Goal: Task Accomplishment & Management: Use online tool/utility

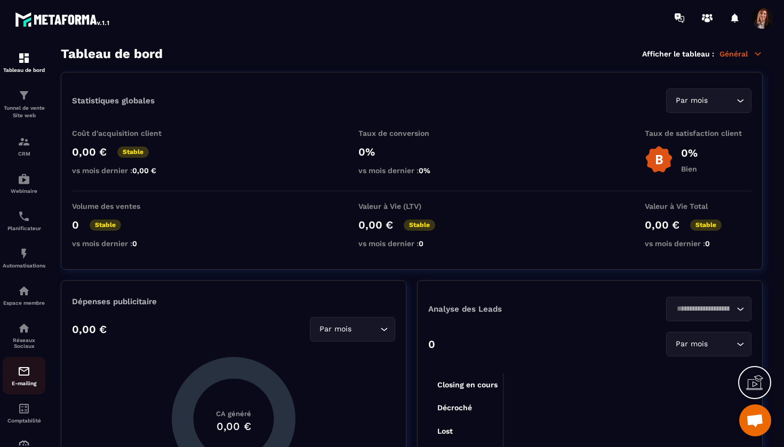
click at [21, 380] on div "E-mailing" at bounding box center [24, 375] width 43 height 21
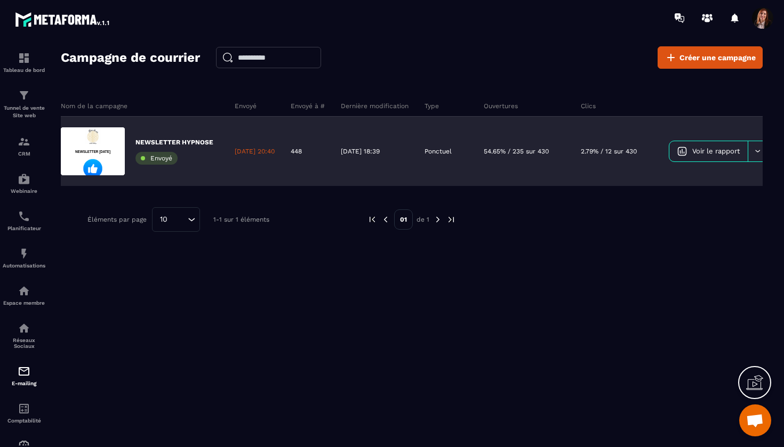
click at [168, 139] on p "NEWSLETTER HYPNOSE" at bounding box center [174, 142] width 78 height 9
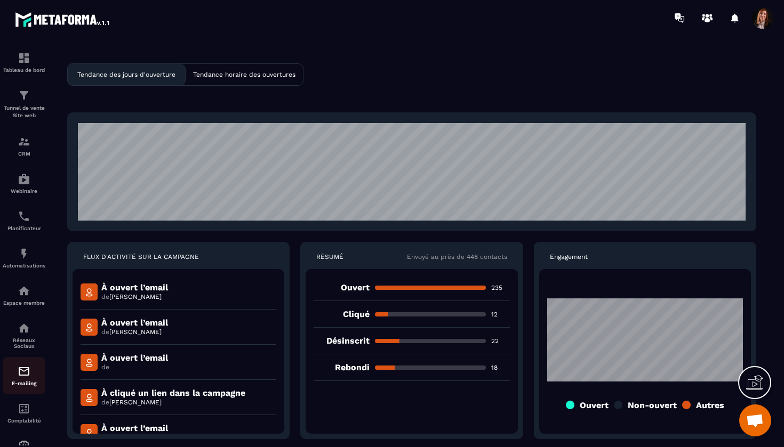
click at [22, 373] on img at bounding box center [24, 371] width 13 height 13
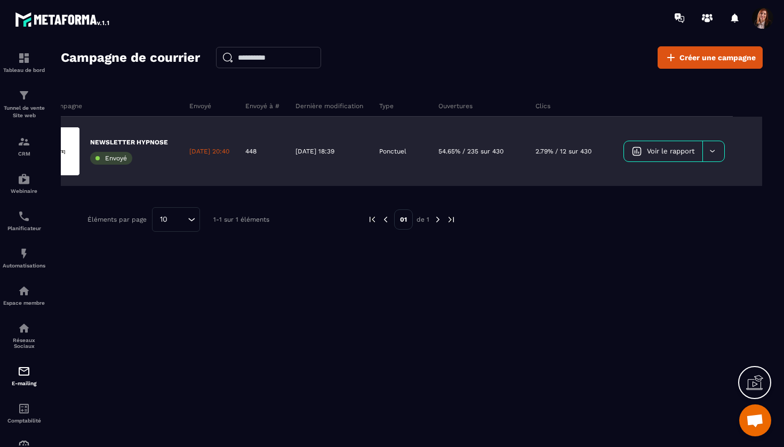
scroll to position [0, 64]
click at [719, 152] on div at bounding box center [713, 151] width 22 height 20
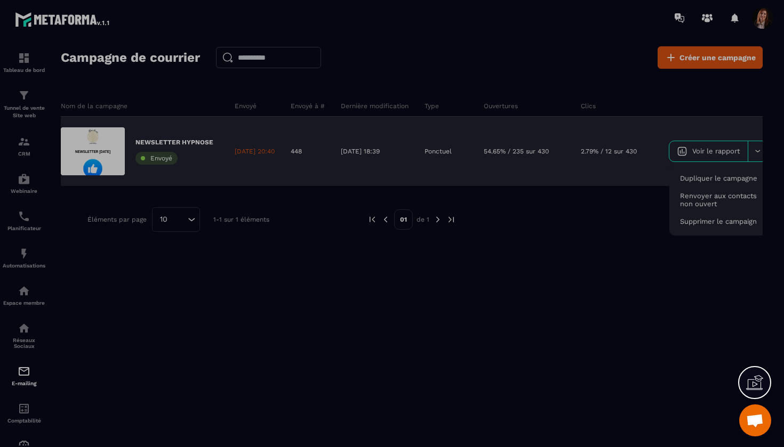
scroll to position [0, 0]
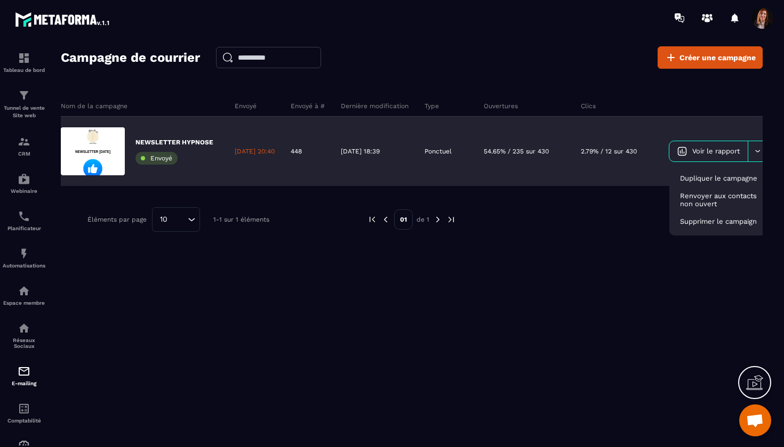
click at [159, 160] on span "Envoyé" at bounding box center [161, 158] width 22 height 7
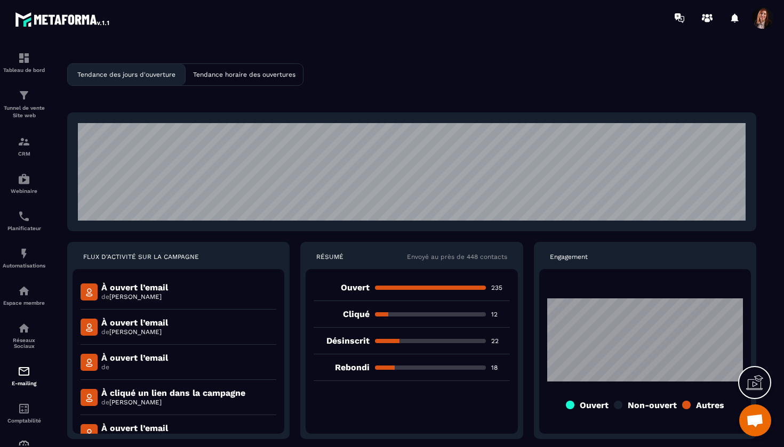
click at [266, 77] on p "Tendance horaire des ouvertures" at bounding box center [244, 74] width 102 height 7
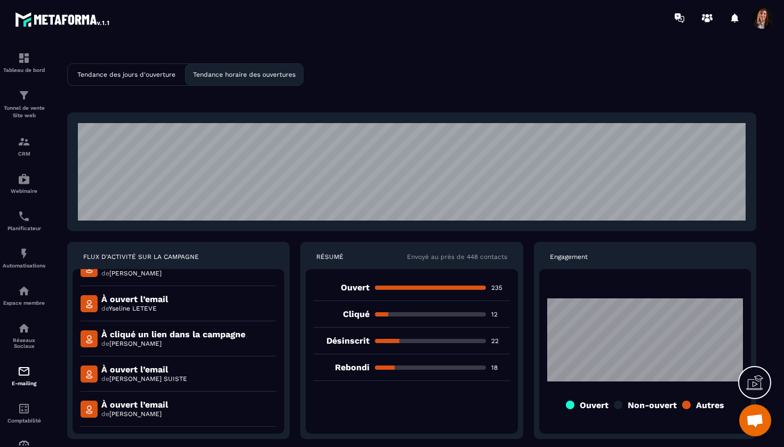
scroll to position [237, 0]
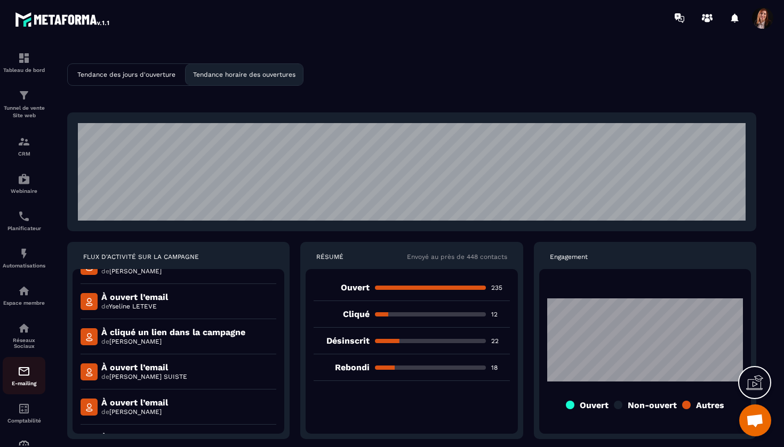
click at [25, 375] on img at bounding box center [24, 371] width 13 height 13
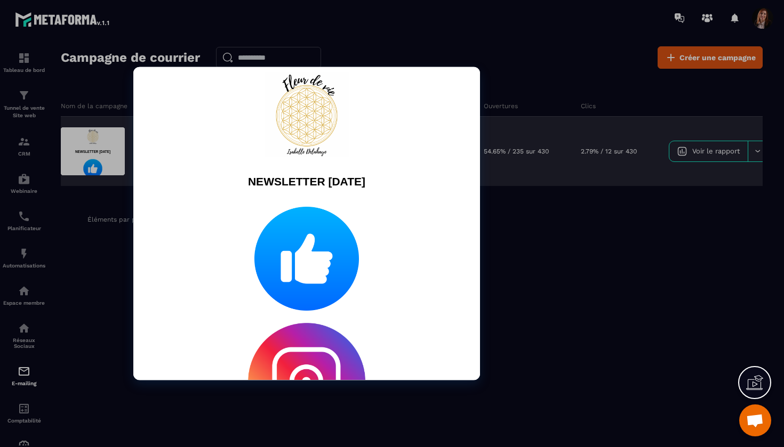
click at [84, 151] on div at bounding box center [93, 151] width 64 height 48
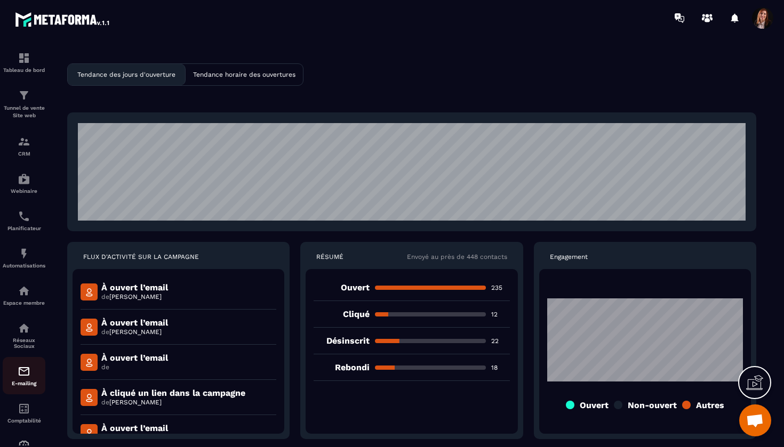
click at [21, 377] on img at bounding box center [24, 371] width 13 height 13
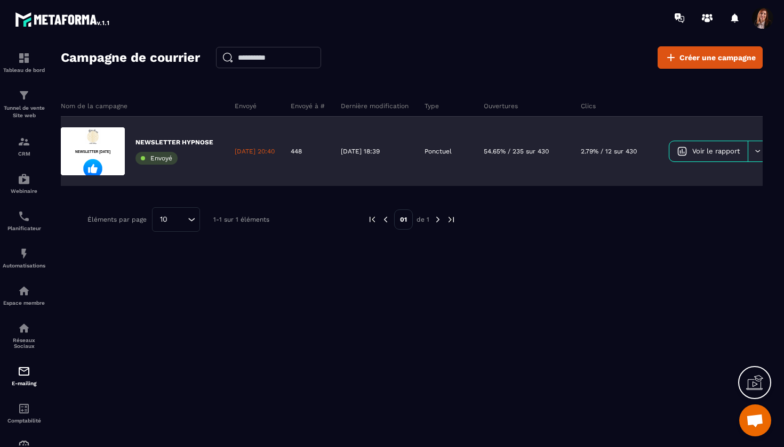
click at [270, 150] on p "[DATE] 20:40" at bounding box center [255, 151] width 40 height 9
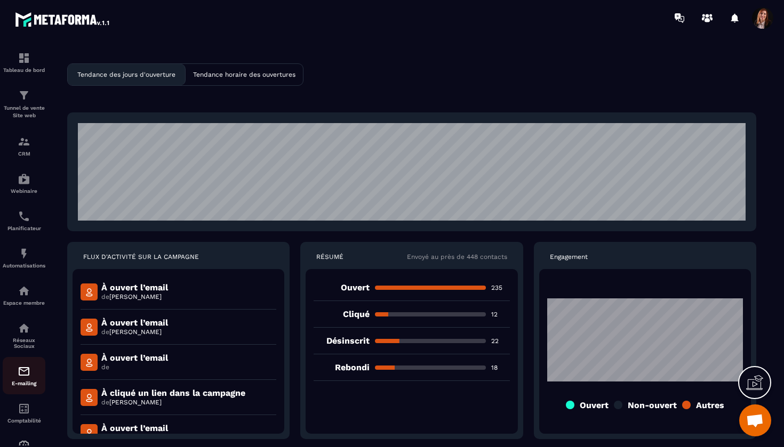
click at [19, 376] on img at bounding box center [24, 371] width 13 height 13
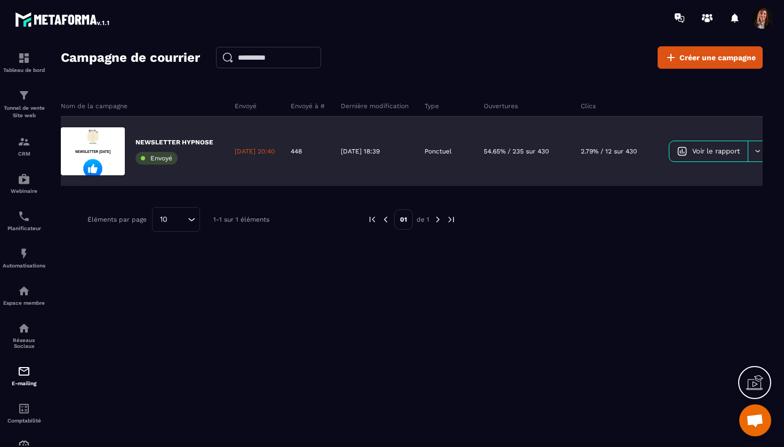
click at [251, 152] on p "[DATE] 20:40" at bounding box center [255, 151] width 40 height 9
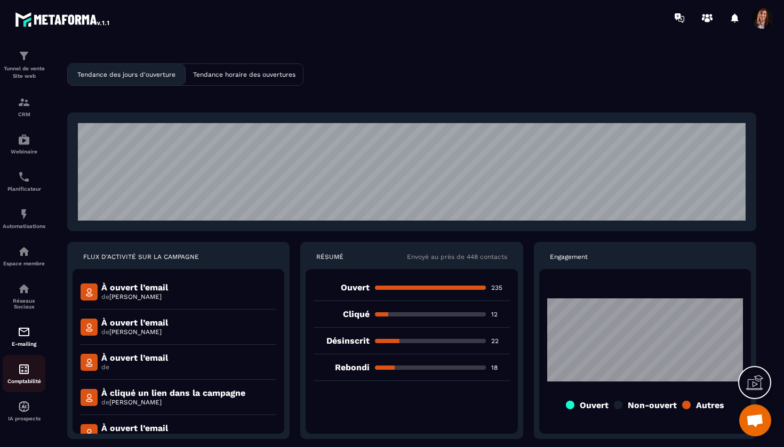
scroll to position [39, 0]
click at [27, 334] on img at bounding box center [24, 332] width 13 height 13
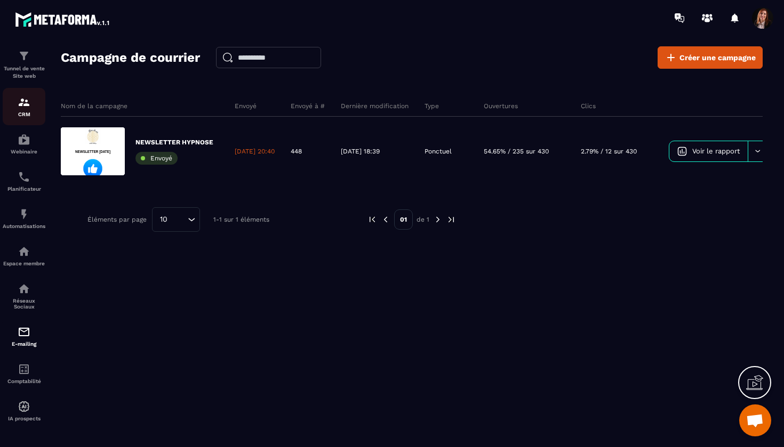
click at [24, 107] on img at bounding box center [24, 102] width 13 height 13
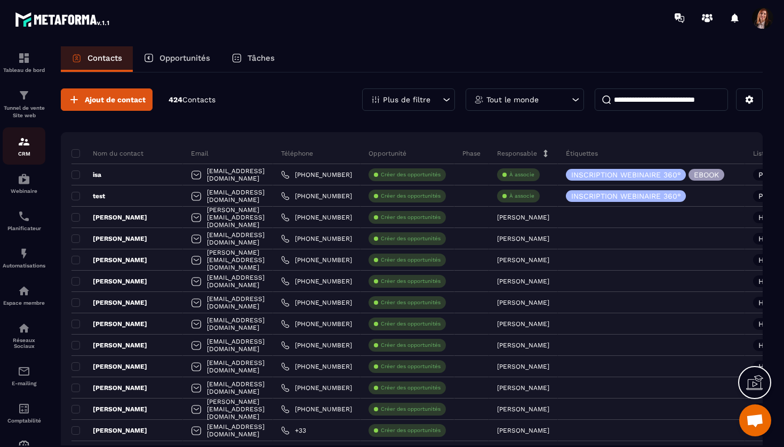
click at [28, 148] on img at bounding box center [24, 141] width 13 height 13
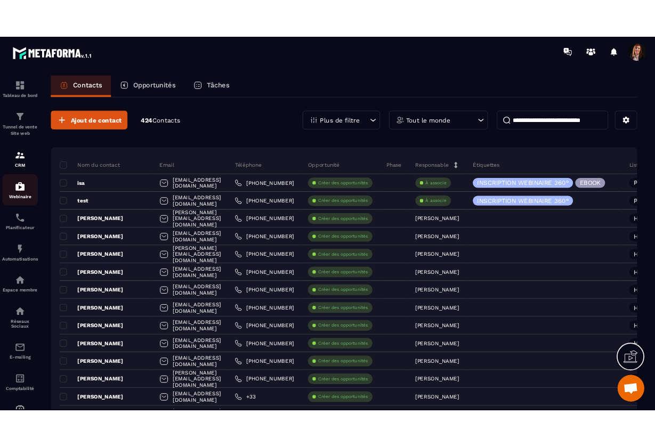
scroll to position [4814, 0]
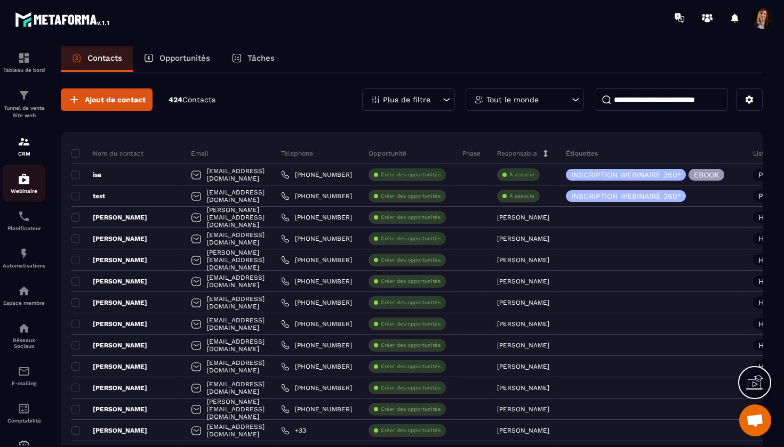
click at [22, 175] on img at bounding box center [24, 179] width 13 height 13
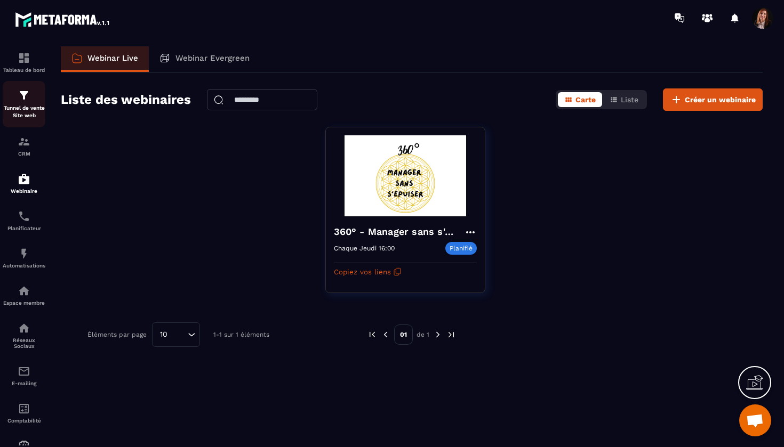
click at [18, 96] on img at bounding box center [24, 95] width 13 height 13
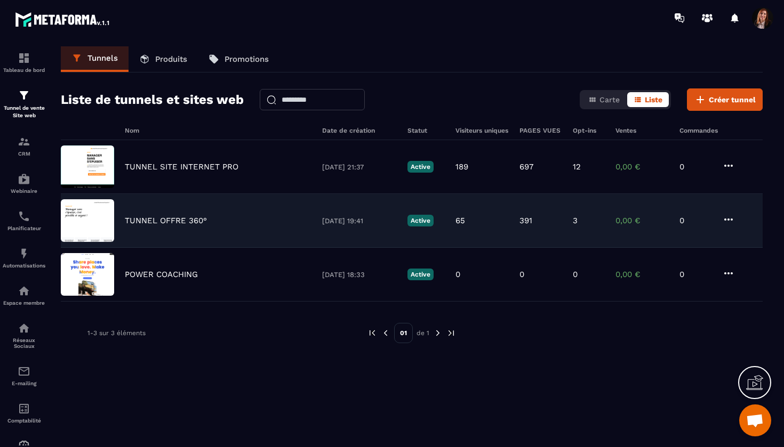
click at [163, 221] on p "TUNNEL OFFRE 360°" at bounding box center [166, 221] width 82 height 10
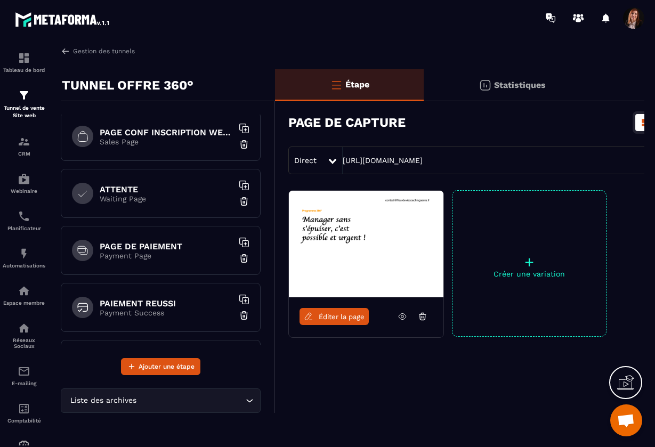
scroll to position [80, 0]
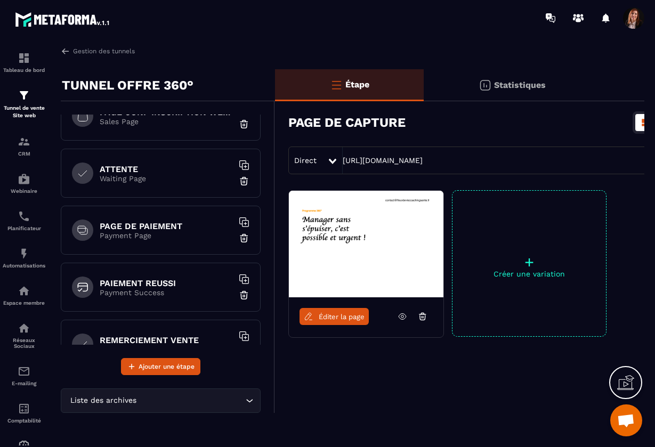
click at [135, 223] on h6 "PAGE DE PAIEMENT" at bounding box center [166, 226] width 133 height 10
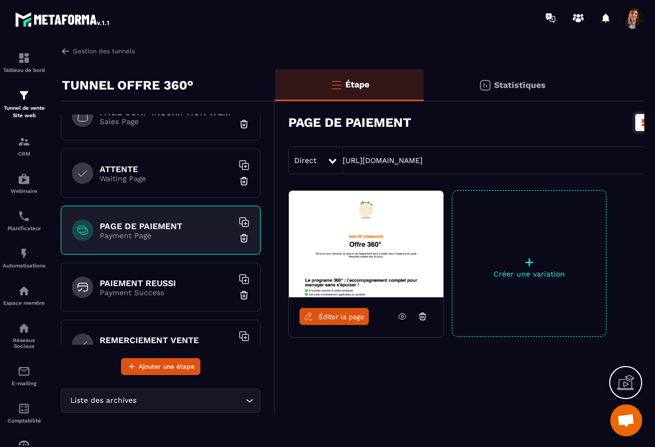
click at [331, 317] on span "Éditer la page" at bounding box center [342, 317] width 46 height 8
